Goal: Information Seeking & Learning: Find specific fact

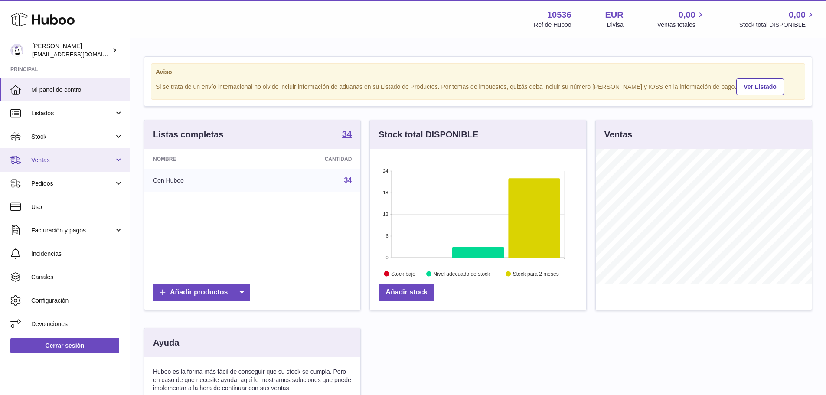
scroll to position [135, 216]
click at [65, 159] on span "Ventas" at bounding box center [72, 160] width 83 height 8
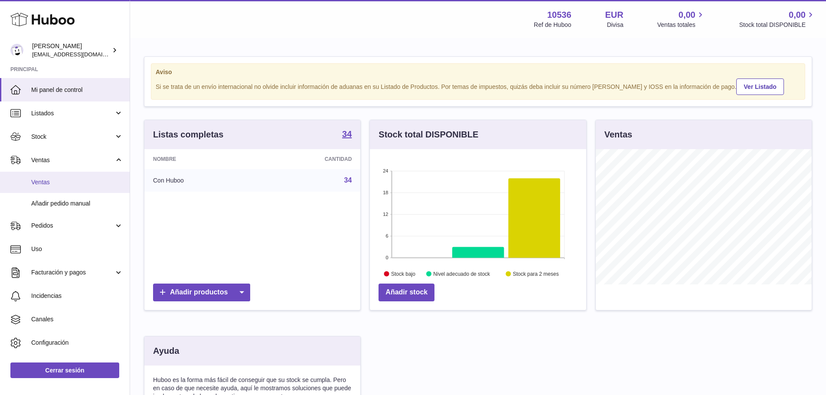
click at [56, 186] on span "Ventas" at bounding box center [77, 182] width 92 height 8
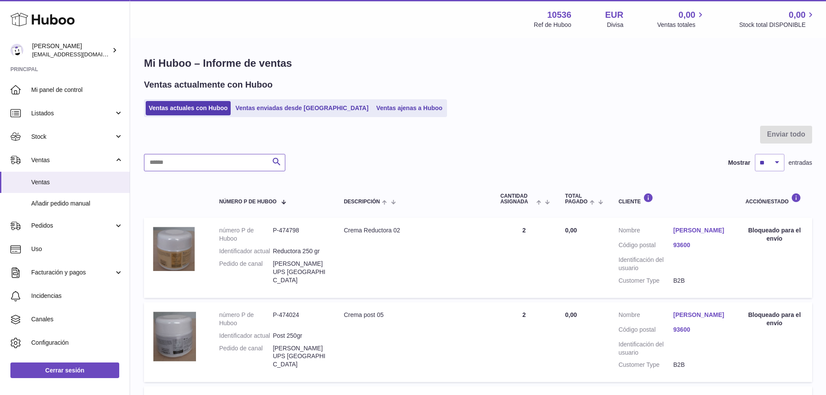
click at [182, 165] on input "text" at bounding box center [214, 162] width 141 height 17
paste input "**********"
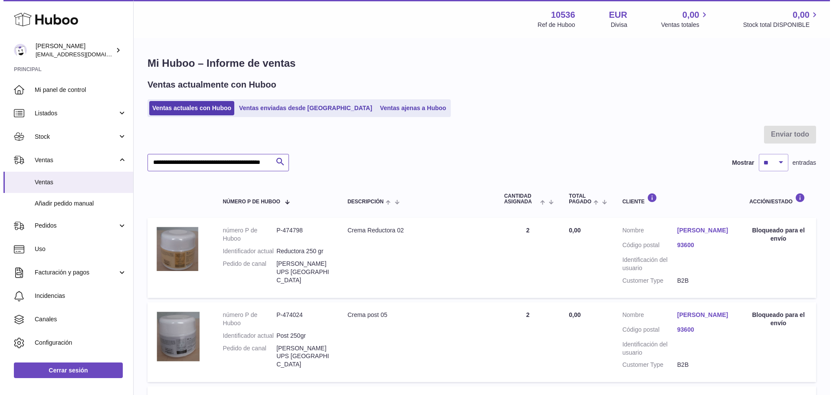
scroll to position [0, 62]
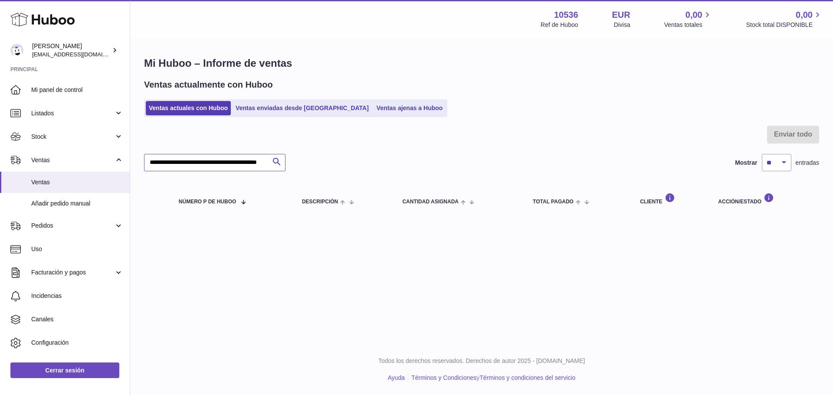
type input "**********"
drag, startPoint x: 147, startPoint y: 159, endPoint x: 623, endPoint y: 150, distance: 476.3
click at [623, 150] on div "**********" at bounding box center [481, 172] width 675 height 92
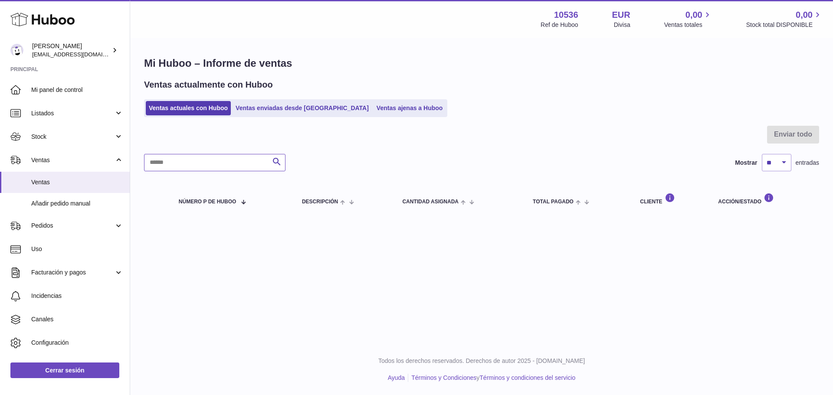
paste input "**********"
type input "**********"
click at [307, 108] on link "Ventas enviadas desde Huboo" at bounding box center [301, 108] width 139 height 14
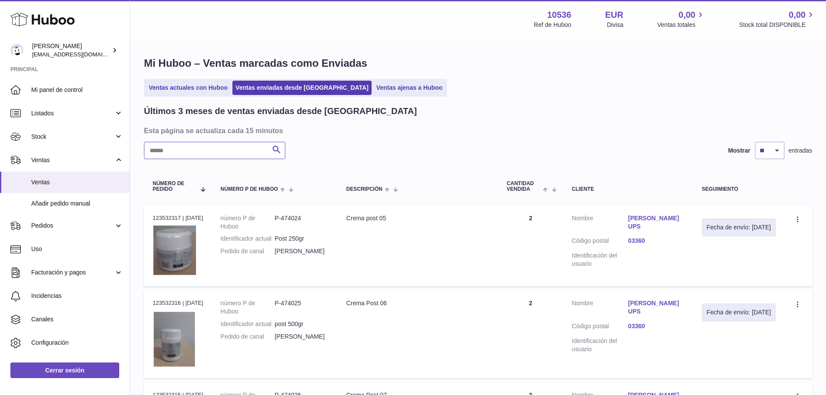
click at [232, 152] on input "text" at bounding box center [214, 150] width 141 height 17
paste input "**********"
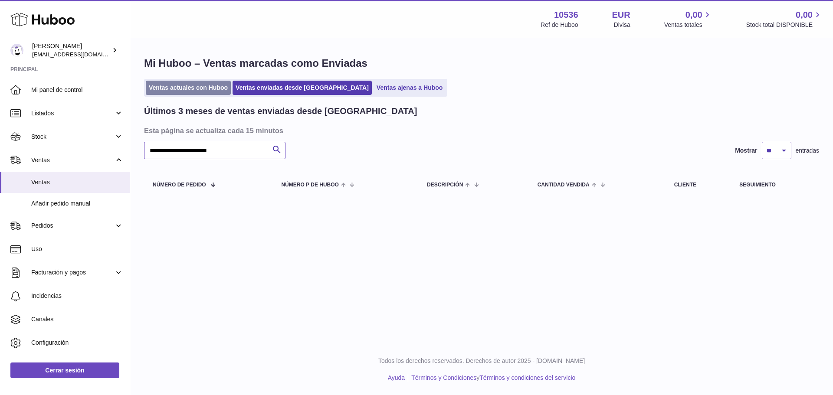
type input "**********"
click at [192, 87] on link "Ventas actuales con Huboo" at bounding box center [188, 88] width 85 height 14
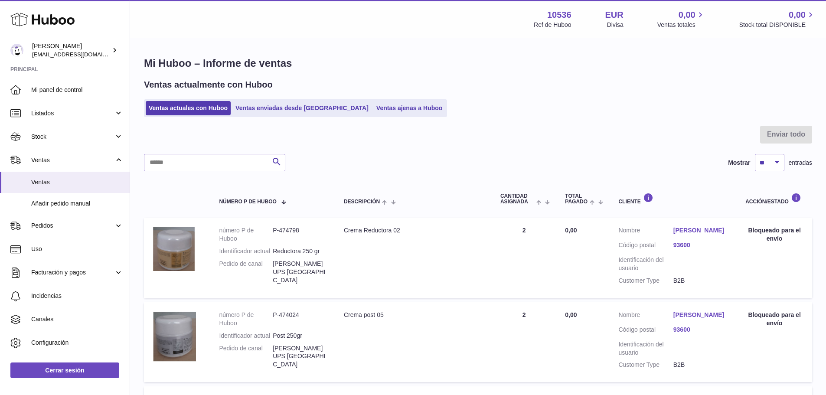
click at [687, 230] on link "LAETITIA VILUS" at bounding box center [701, 230] width 55 height 8
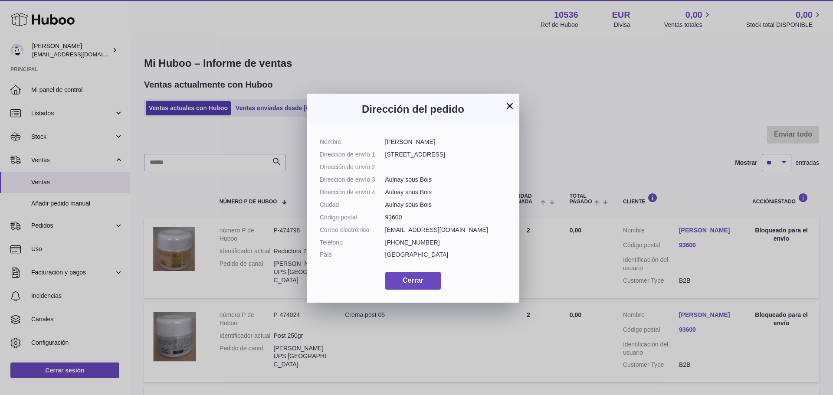
drag, startPoint x: 425, startPoint y: 140, endPoint x: 384, endPoint y: 144, distance: 41.8
click at [384, 144] on dl "Nombre LAETITIA VILUS Dirección de envío 1 8 allée de gascogne Dirección de env…" at bounding box center [413, 200] width 186 height 125
copy dl "LAETITIA VILUS"
drag, startPoint x: 446, startPoint y: 152, endPoint x: 386, endPoint y: 155, distance: 59.9
click at [386, 155] on dd "8 allée de gascogne" at bounding box center [445, 154] width 121 height 8
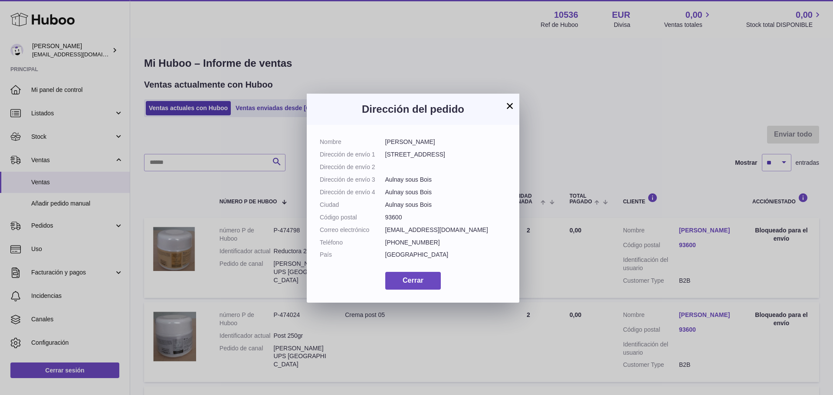
copy dd "8 allée de gascogne"
drag, startPoint x: 402, startPoint y: 241, endPoint x: 386, endPoint y: 240, distance: 16.9
click at [386, 222] on dd "93600" at bounding box center [445, 217] width 121 height 8
copy dd "93600"
drag, startPoint x: 434, startPoint y: 206, endPoint x: 407, endPoint y: 209, distance: 27.0
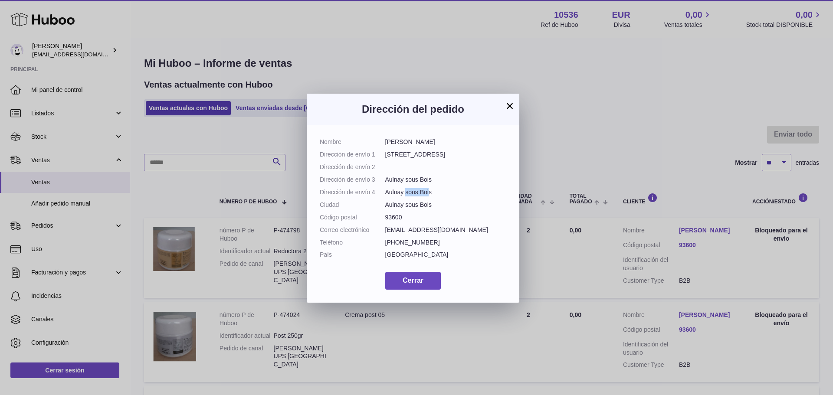
click at [407, 196] on dd "Aulnay sous Bois" at bounding box center [445, 192] width 121 height 8
drag, startPoint x: 435, startPoint y: 208, endPoint x: 386, endPoint y: 209, distance: 48.1
click at [386, 196] on dd "Aulnay sous Bois" at bounding box center [445, 192] width 121 height 8
copy dd "Aulnay sous Bois"
drag, startPoint x: 456, startPoint y: 252, endPoint x: 386, endPoint y: 253, distance: 70.7
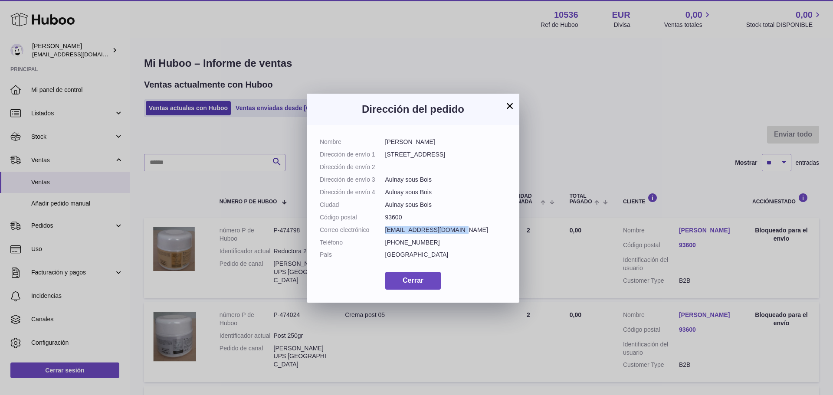
click at [386, 234] on dd "laetitiavilus@gmail.com" at bounding box center [445, 230] width 121 height 8
copy dd "laetitiavilus@gmail.com"
drag, startPoint x: 429, startPoint y: 263, endPoint x: 386, endPoint y: 268, distance: 43.2
click at [386, 247] on dd "+33603935860" at bounding box center [445, 243] width 121 height 8
copy dd "+33603935860"
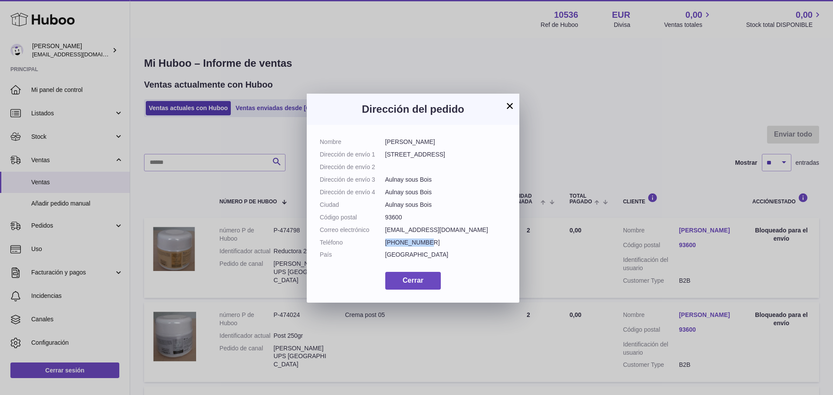
click at [507, 104] on button "×" at bounding box center [509, 106] width 10 height 10
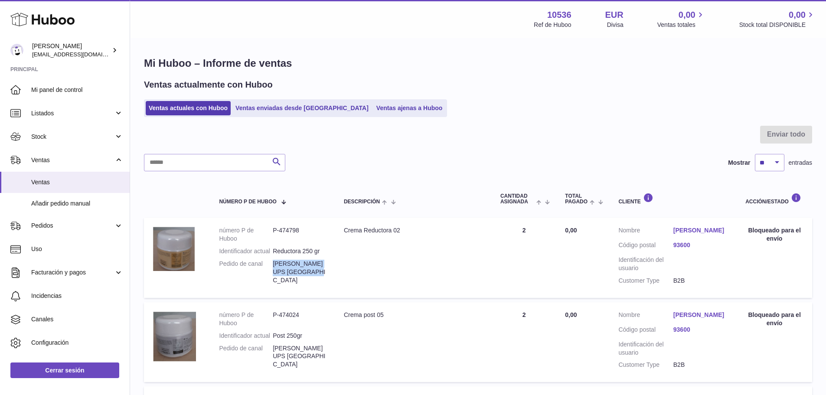
drag, startPoint x: 306, startPoint y: 281, endPoint x: 274, endPoint y: 274, distance: 32.7
click at [274, 274] on dd "LAETITIA VILUS UPS FRANCIA" at bounding box center [300, 272] width 54 height 25
copy dd "LAETITIA VILUS UPS FRANCIA"
click at [203, 164] on input "text" at bounding box center [214, 162] width 141 height 17
paste input "**********"
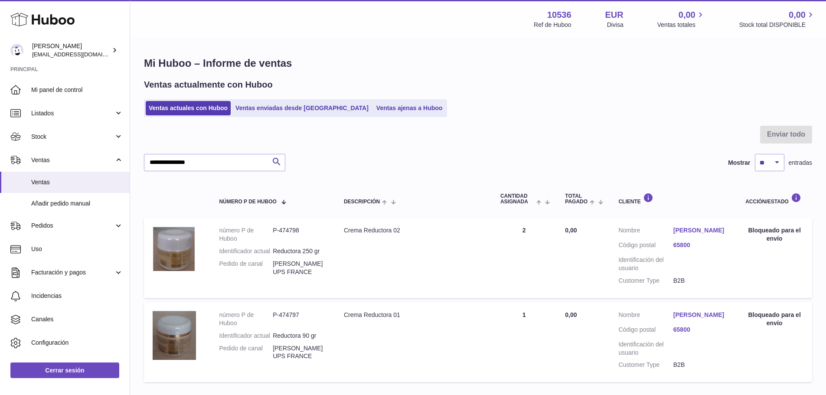
click at [689, 232] on link "Granier Charlene" at bounding box center [701, 230] width 55 height 8
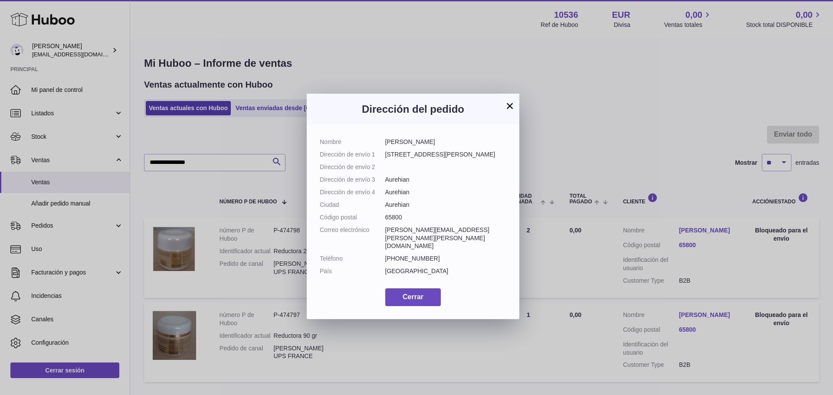
drag, startPoint x: 436, startPoint y: 139, endPoint x: 386, endPoint y: 144, distance: 49.6
click at [386, 144] on dd "Granier Charlene" at bounding box center [445, 142] width 121 height 8
copy dd "Granier Charlene"
drag, startPoint x: 439, startPoint y: 154, endPoint x: 385, endPoint y: 154, distance: 54.2
click at [385, 154] on dd "12 rue Jean moulin" at bounding box center [445, 154] width 121 height 8
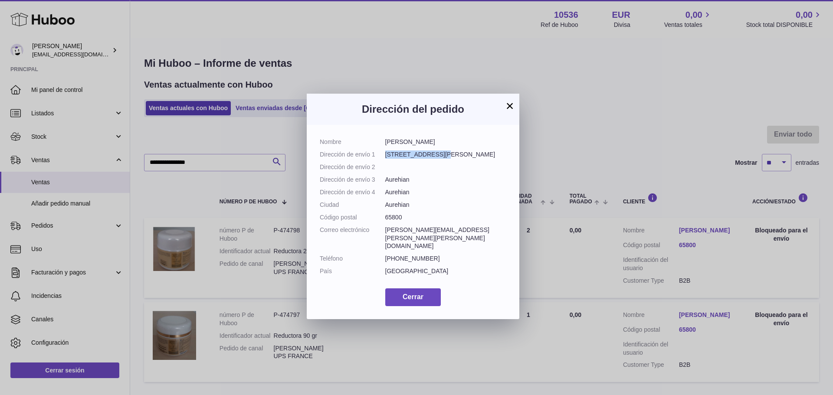
copy dd "12 rue Jean moulin"
drag, startPoint x: 403, startPoint y: 240, endPoint x: 386, endPoint y: 240, distance: 17.3
click at [386, 222] on dd "65800" at bounding box center [445, 217] width 121 height 8
copy dd "65800"
drag, startPoint x: 412, startPoint y: 230, endPoint x: 384, endPoint y: 231, distance: 27.3
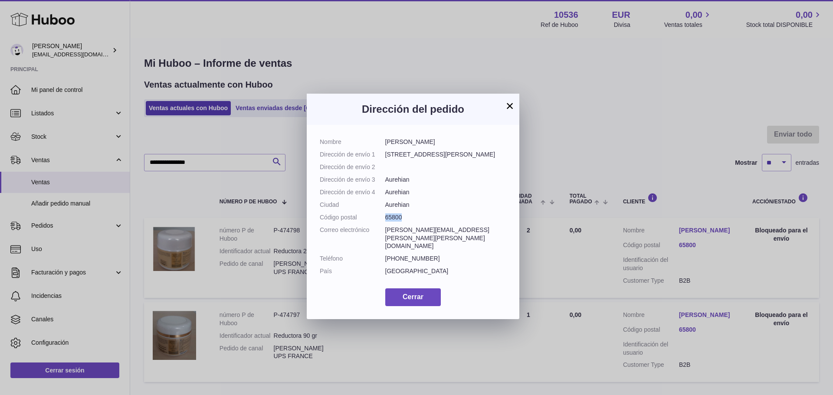
click at [384, 231] on dl "Nombre Granier Charlene Dirección de envío 1 12 rue Jean moulin Dirección de en…" at bounding box center [413, 209] width 186 height 142
drag, startPoint x: 495, startPoint y: 253, endPoint x: 386, endPoint y: 255, distance: 109.7
click at [386, 251] on dd "charlène.granier.granier@gmail.com" at bounding box center [445, 238] width 121 height 25
drag, startPoint x: 426, startPoint y: 265, endPoint x: 386, endPoint y: 267, distance: 39.5
click at [386, 263] on dd "+33601863514" at bounding box center [445, 259] width 121 height 8
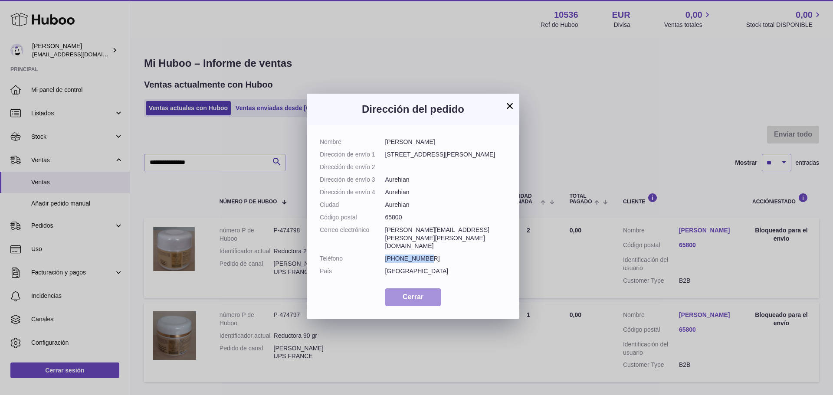
click at [408, 301] on span "Cerrar" at bounding box center [412, 296] width 21 height 7
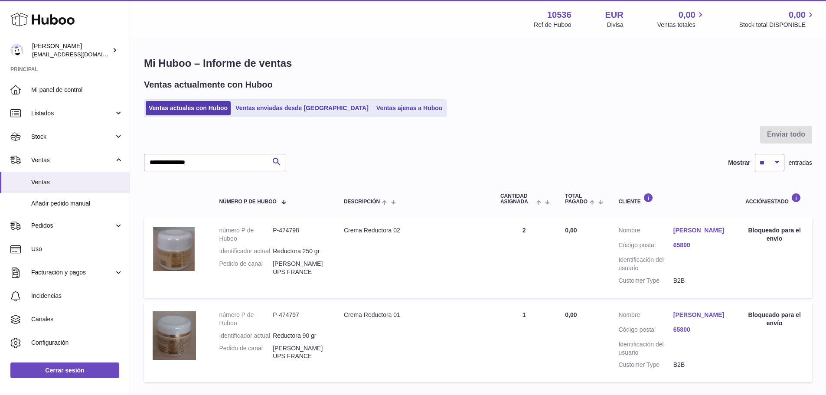
drag, startPoint x: 310, startPoint y: 280, endPoint x: 275, endPoint y: 274, distance: 35.3
click at [275, 274] on dd "Granier Charlene UPS FRANCE" at bounding box center [300, 268] width 54 height 16
click at [203, 162] on input "**********" at bounding box center [214, 162] width 141 height 17
paste input "**********"
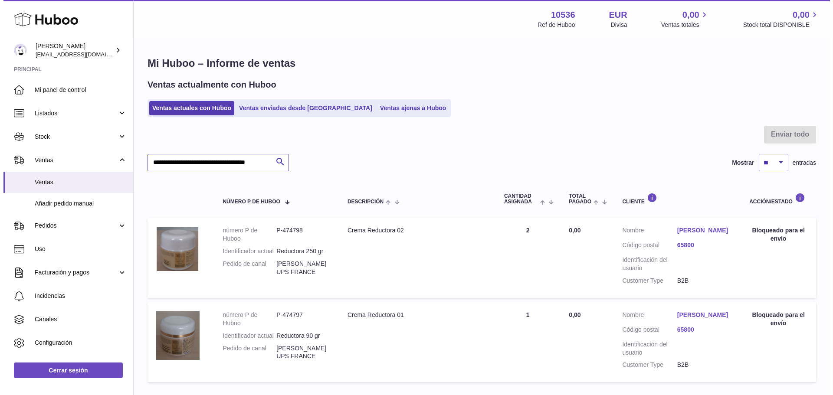
scroll to position [0, 13]
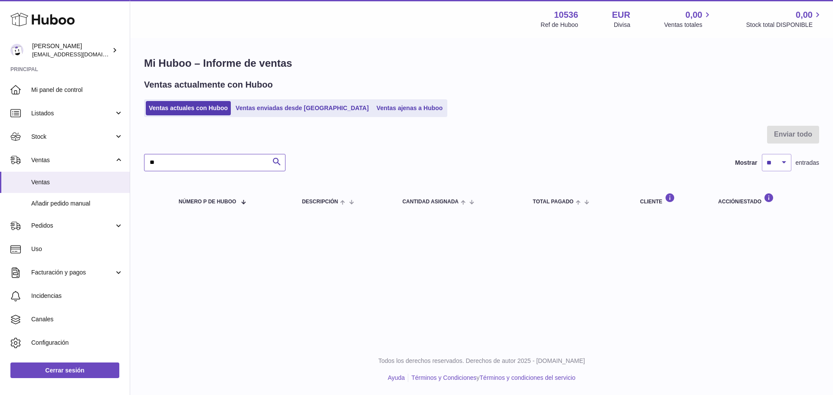
type input "*"
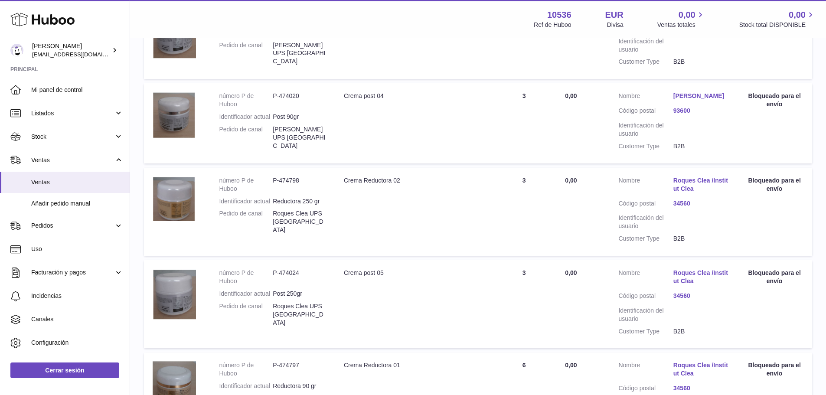
scroll to position [304, 0]
click at [686, 181] on link "Roques Clea /Institut Clea" at bounding box center [701, 184] width 55 height 16
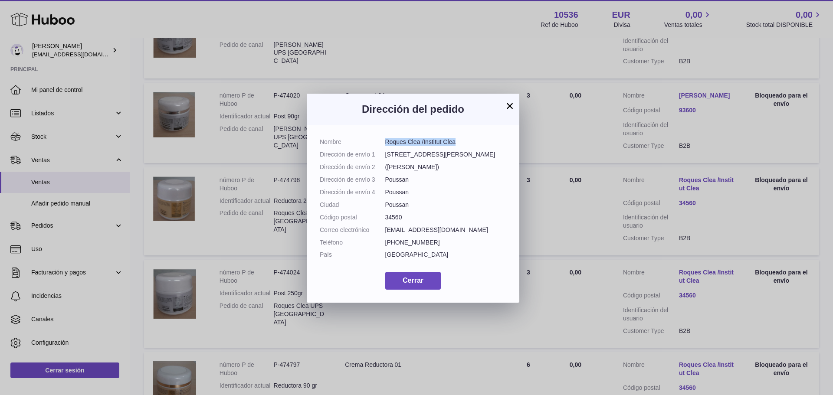
drag, startPoint x: 462, startPoint y: 141, endPoint x: 386, endPoint y: 145, distance: 76.9
click at [386, 145] on dd "Roques Clea /Institut Clea" at bounding box center [445, 142] width 121 height 8
drag, startPoint x: 439, startPoint y: 154, endPoint x: 386, endPoint y: 155, distance: 53.8
click at [386, 155] on dd "9 rue pierre Seguy" at bounding box center [445, 154] width 121 height 8
drag, startPoint x: 441, startPoint y: 166, endPoint x: 385, endPoint y: 166, distance: 56.4
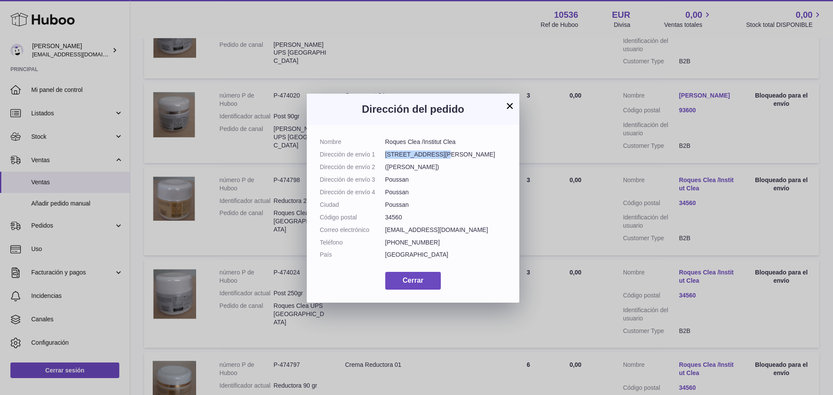
click at [385, 166] on dd "(Rez de chaussée)" at bounding box center [445, 167] width 121 height 8
drag, startPoint x: 457, startPoint y: 254, endPoint x: 383, endPoint y: 257, distance: 73.8
click at [383, 257] on dl "Nombre Roques Clea /Institut Clea Dirección de envío 1 9 rue pierre Seguy Direc…" at bounding box center [413, 200] width 186 height 125
drag, startPoint x: 425, startPoint y: 265, endPoint x: 411, endPoint y: 265, distance: 14.3
click at [411, 247] on dd "+33627195625" at bounding box center [445, 243] width 121 height 8
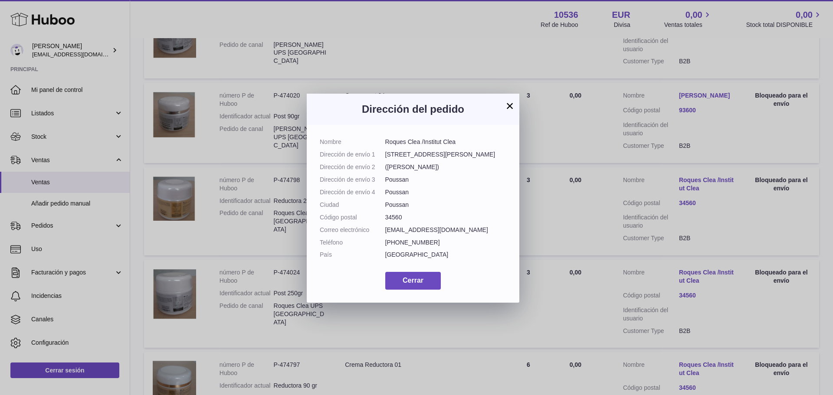
click at [426, 247] on dd "+33627195625" at bounding box center [445, 243] width 121 height 8
drag, startPoint x: 427, startPoint y: 266, endPoint x: 386, endPoint y: 268, distance: 41.2
click at [386, 247] on dd "+33627195625" at bounding box center [445, 243] width 121 height 8
click at [405, 284] on span "Cerrar" at bounding box center [412, 280] width 21 height 7
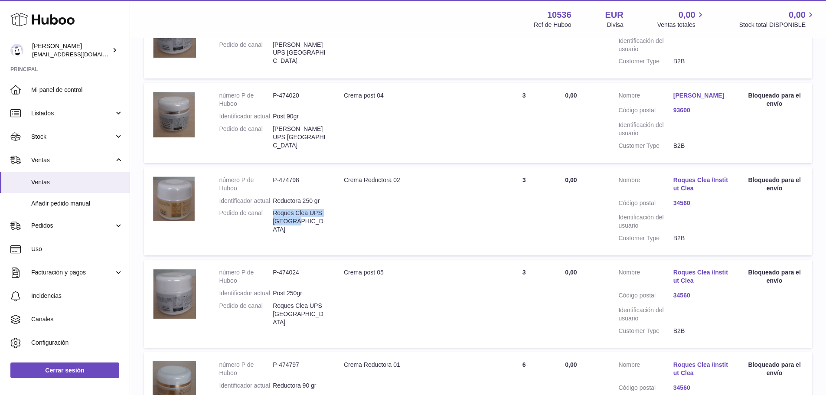
drag, startPoint x: 306, startPoint y: 233, endPoint x: 274, endPoint y: 221, distance: 33.8
click at [274, 221] on dl "número P de Huboo P-474798 Identificador actual Reductora 250 gr Pedido de cana…" at bounding box center [272, 207] width 107 height 62
